Goal: Information Seeking & Learning: Learn about a topic

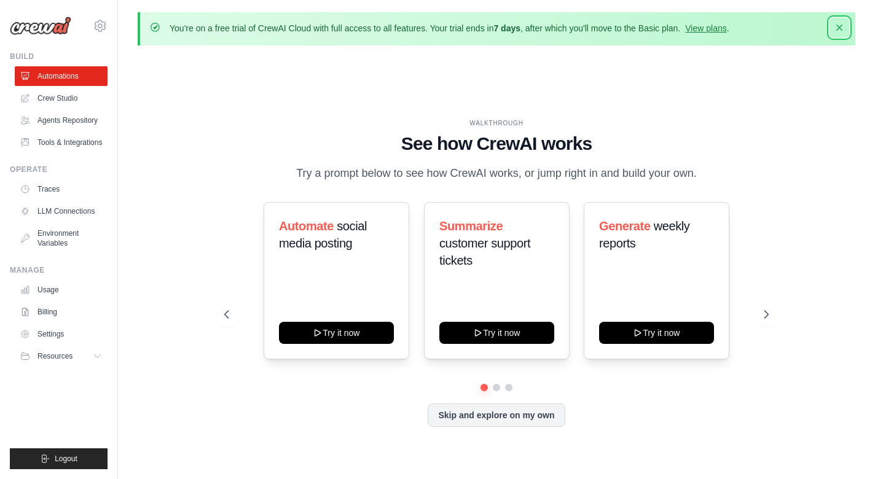
click at [841, 26] on icon "button" at bounding box center [840, 28] width 6 height 6
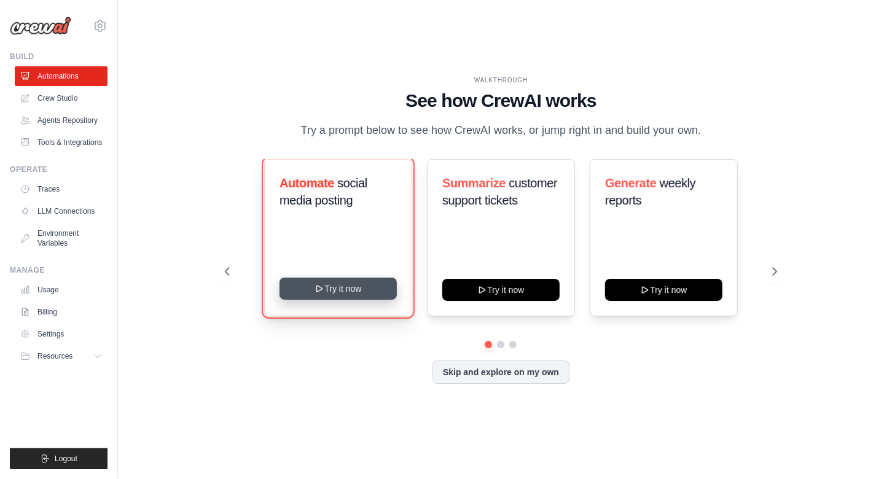
click at [354, 300] on button "Try it now" at bounding box center [338, 289] width 117 height 22
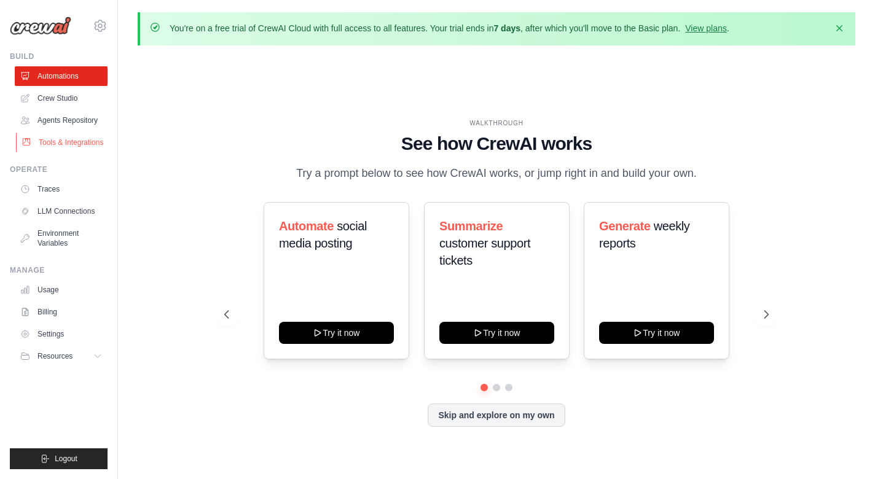
click at [71, 141] on link "Tools & Integrations" at bounding box center [62, 143] width 93 height 20
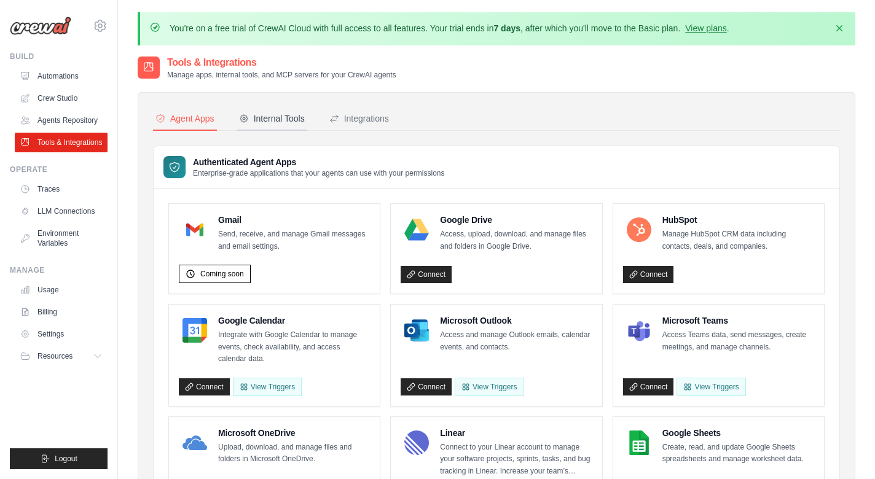
click at [280, 114] on div "Internal Tools" at bounding box center [272, 118] width 66 height 12
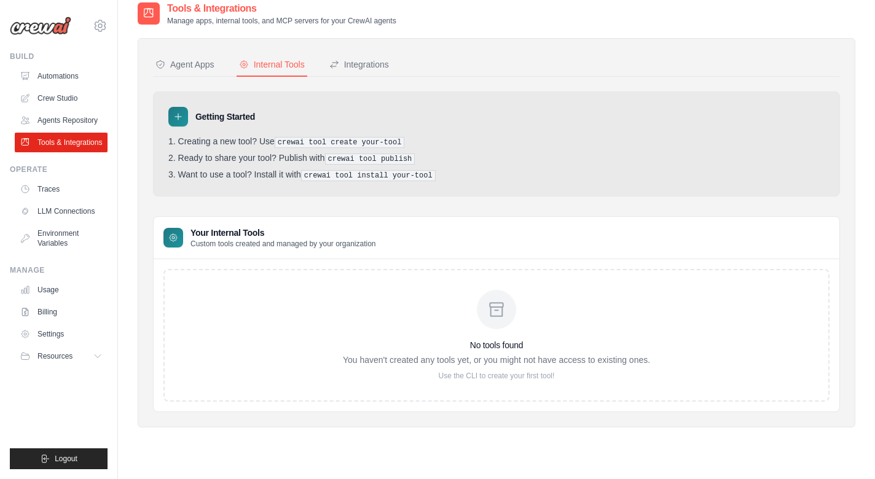
scroll to position [68, 0]
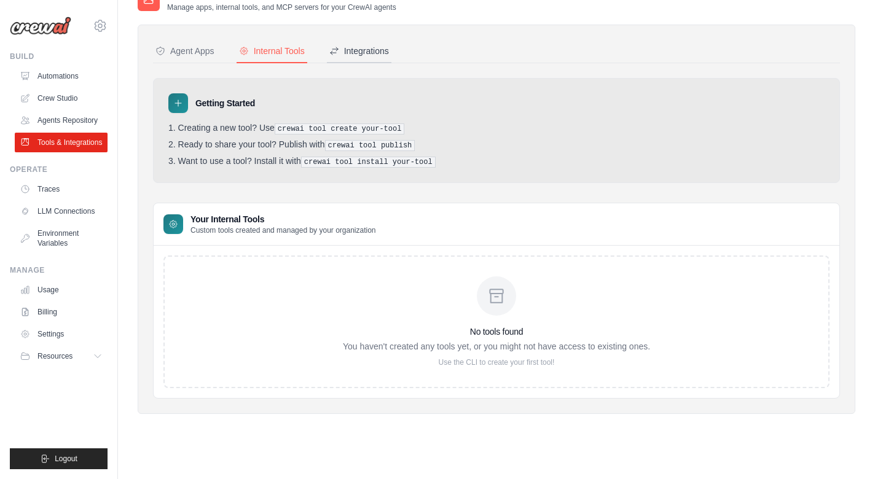
click at [373, 55] on div "Integrations" at bounding box center [359, 51] width 60 height 12
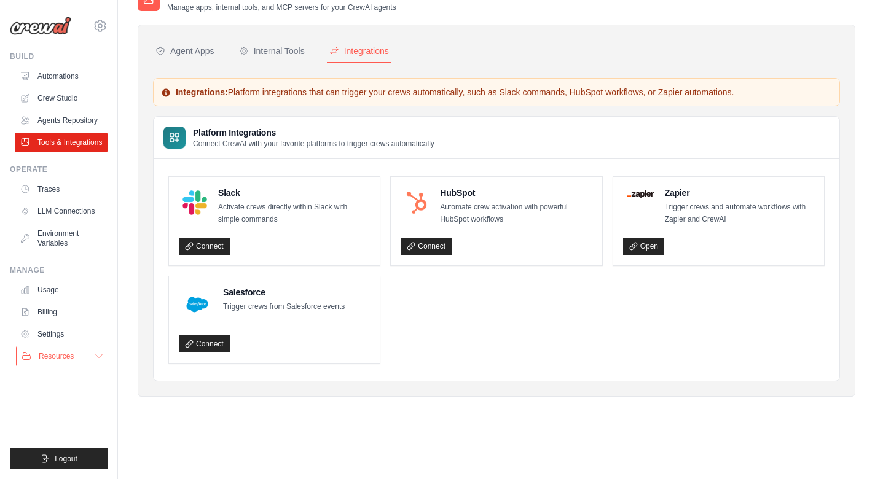
click at [78, 360] on button "Resources" at bounding box center [62, 357] width 93 height 20
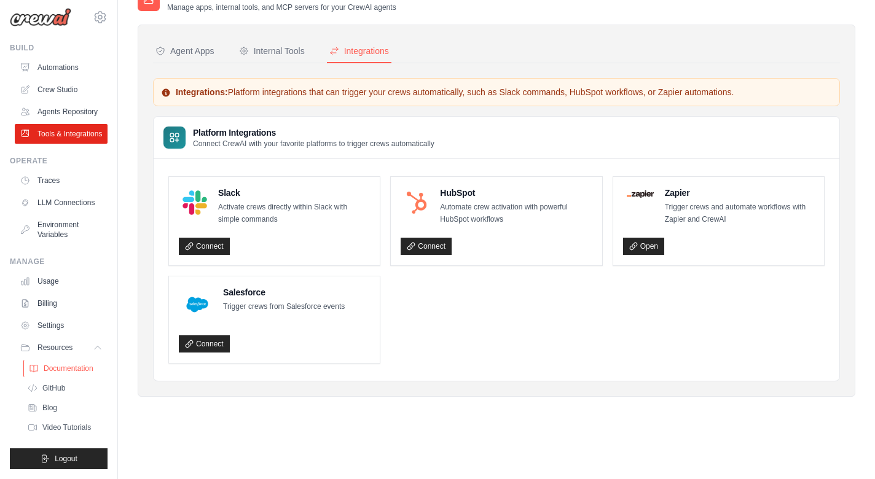
click at [67, 364] on span "Documentation" at bounding box center [69, 369] width 50 height 10
